Goal: Information Seeking & Learning: Learn about a topic

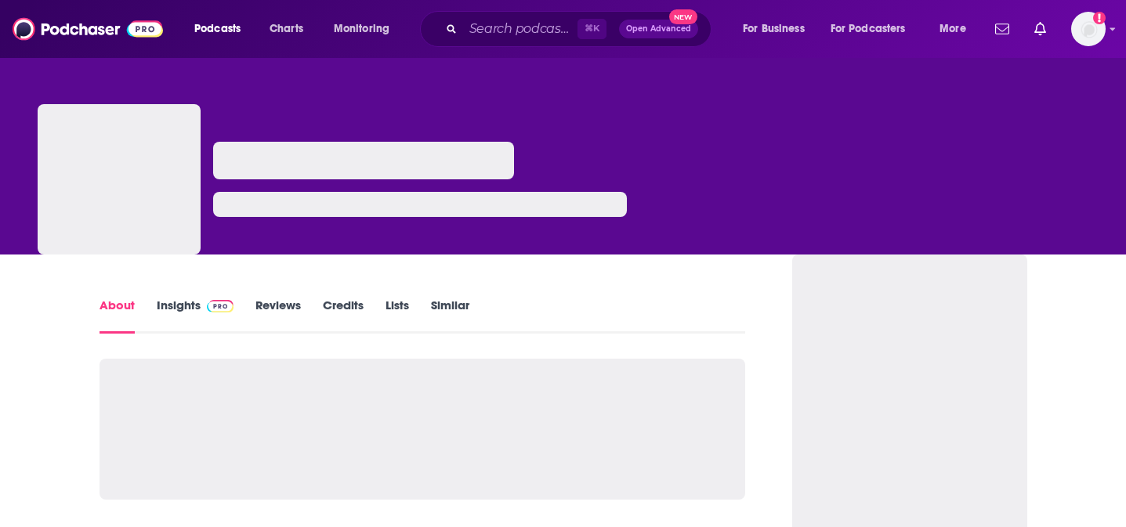
click at [174, 313] on link "Insights" at bounding box center [196, 316] width 78 height 36
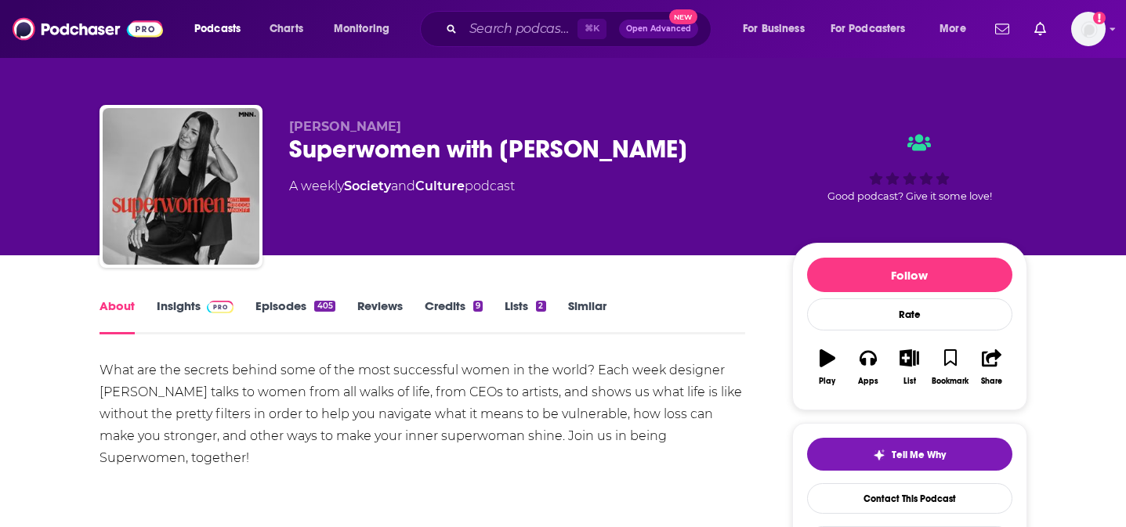
click at [180, 306] on link "Insights" at bounding box center [196, 316] width 78 height 36
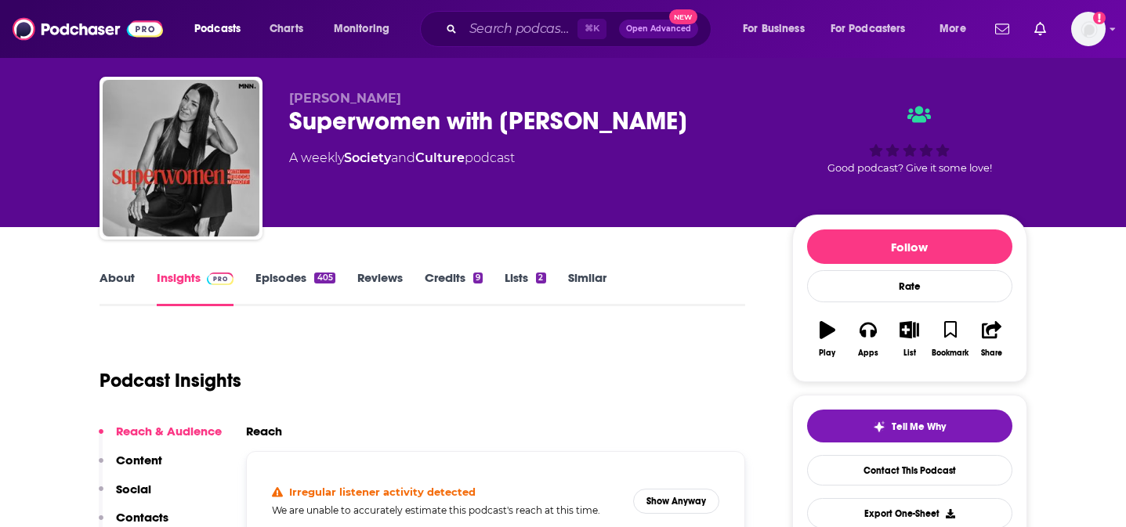
scroll to position [147, 0]
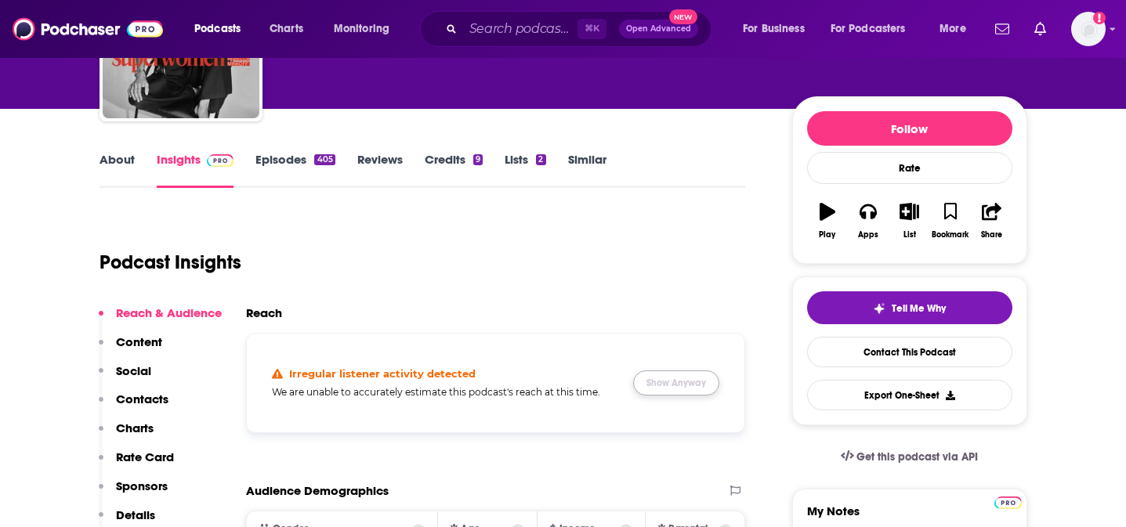
click at [695, 388] on button "Show Anyway" at bounding box center [676, 383] width 86 height 25
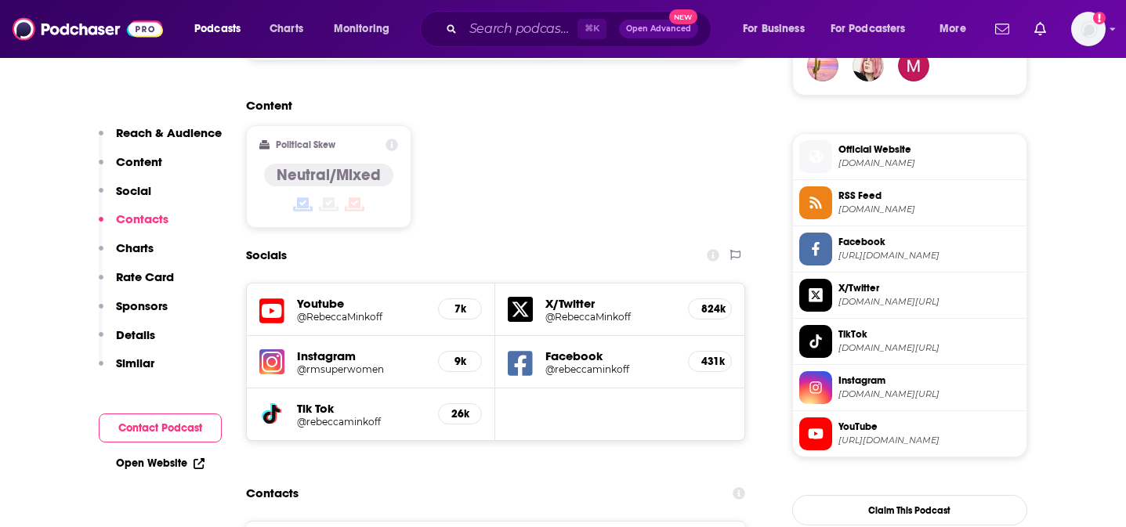
scroll to position [1356, 0]
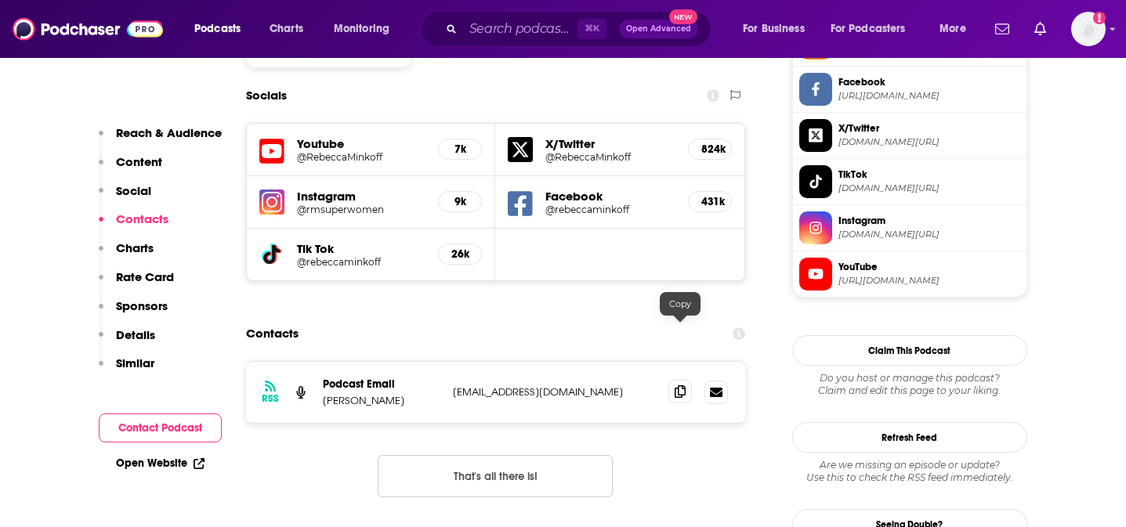
click at [681, 385] on icon at bounding box center [680, 391] width 11 height 13
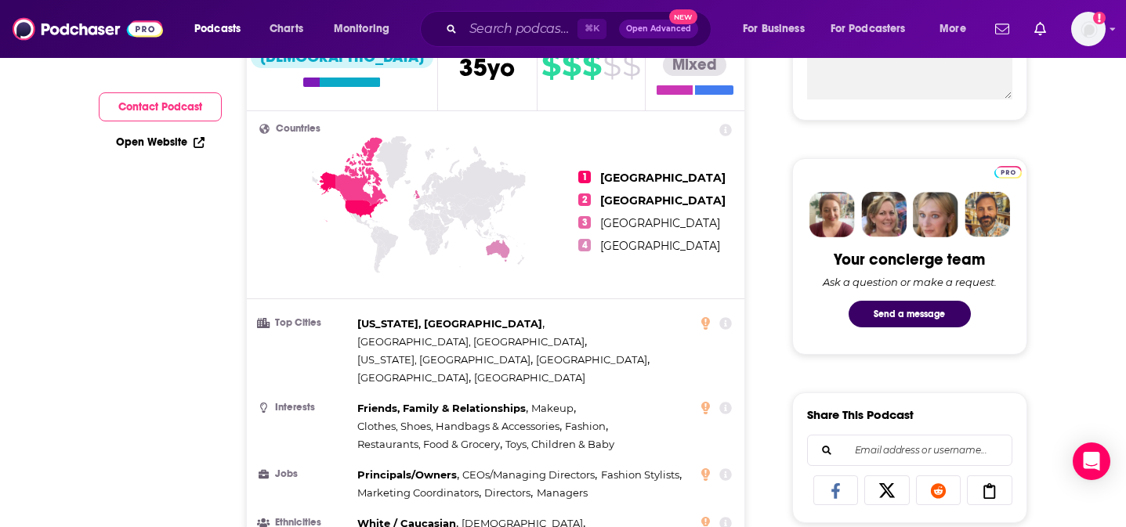
scroll to position [0, 0]
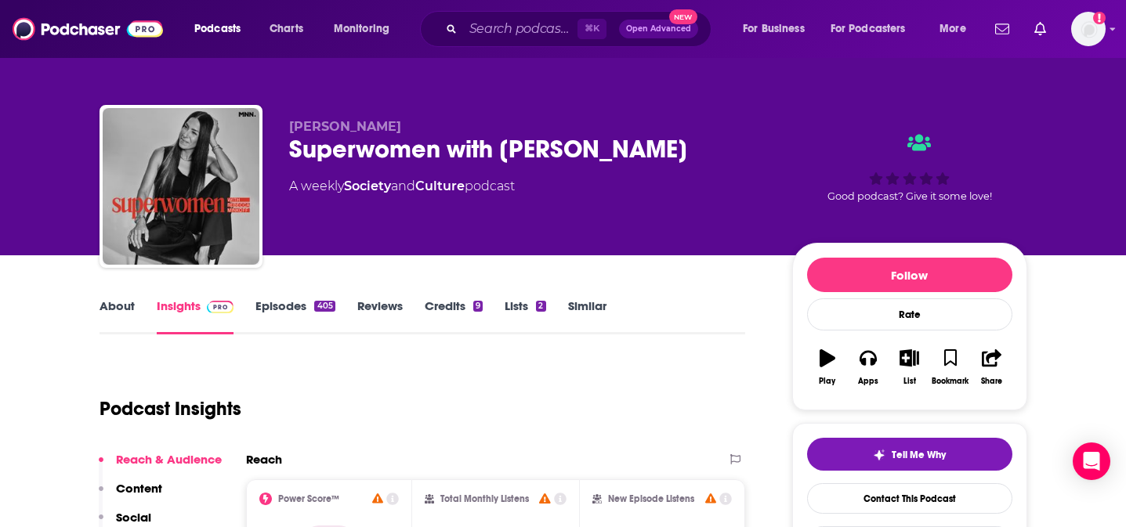
drag, startPoint x: 693, startPoint y: 151, endPoint x: 291, endPoint y: 141, distance: 402.8
click at [291, 142] on div "Superwomen with [PERSON_NAME]" at bounding box center [528, 149] width 478 height 31
copy h2 "Superwomen with [PERSON_NAME]"
